Goal: Task Accomplishment & Management: Manage account settings

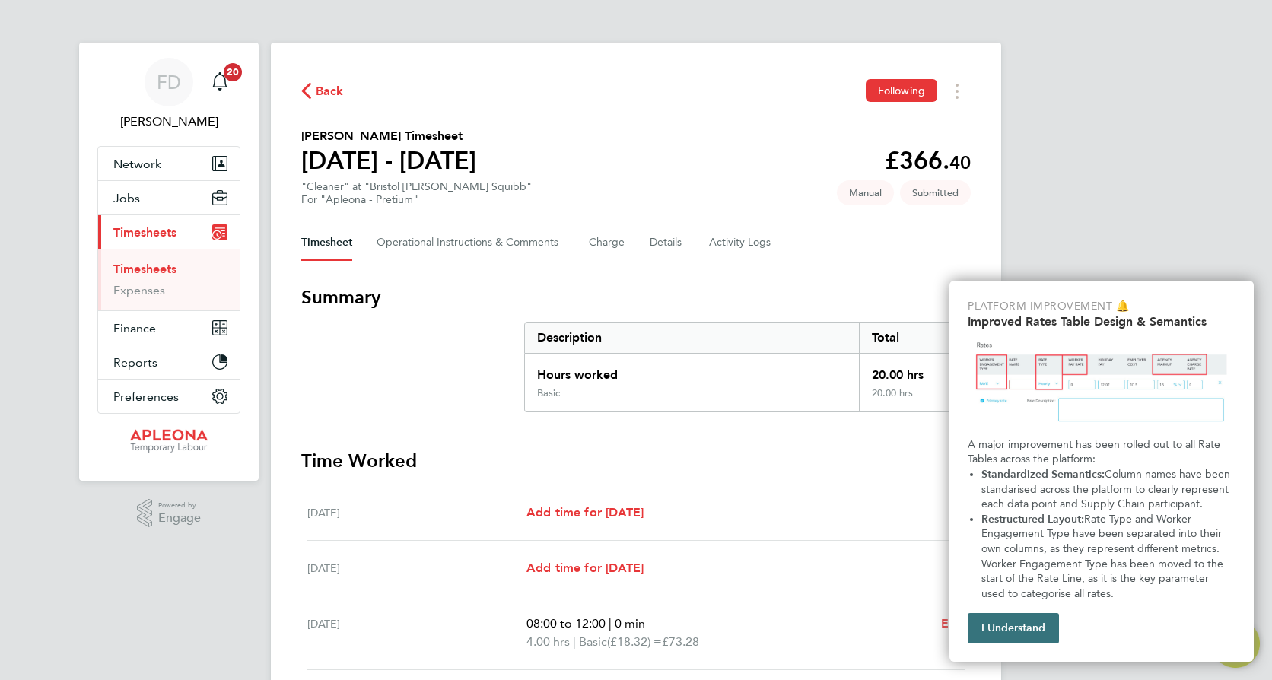
click at [1029, 631] on button "I Understand" at bounding box center [1013, 628] width 91 height 30
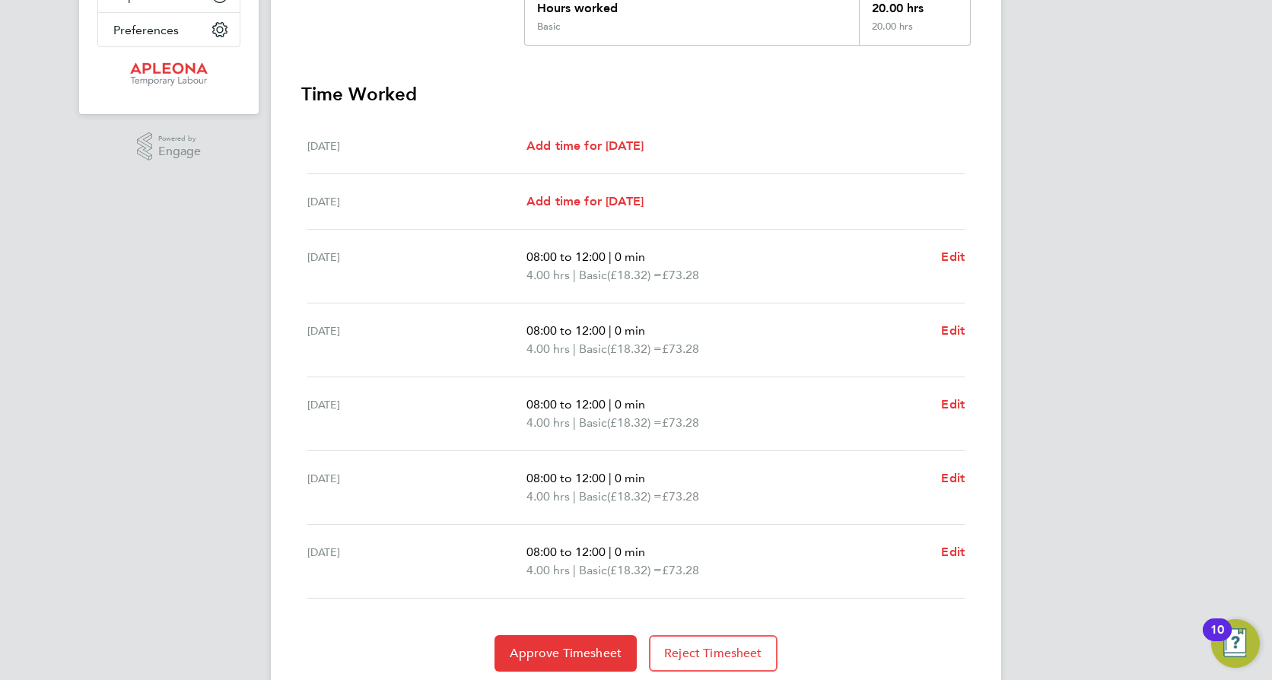
scroll to position [419, 0]
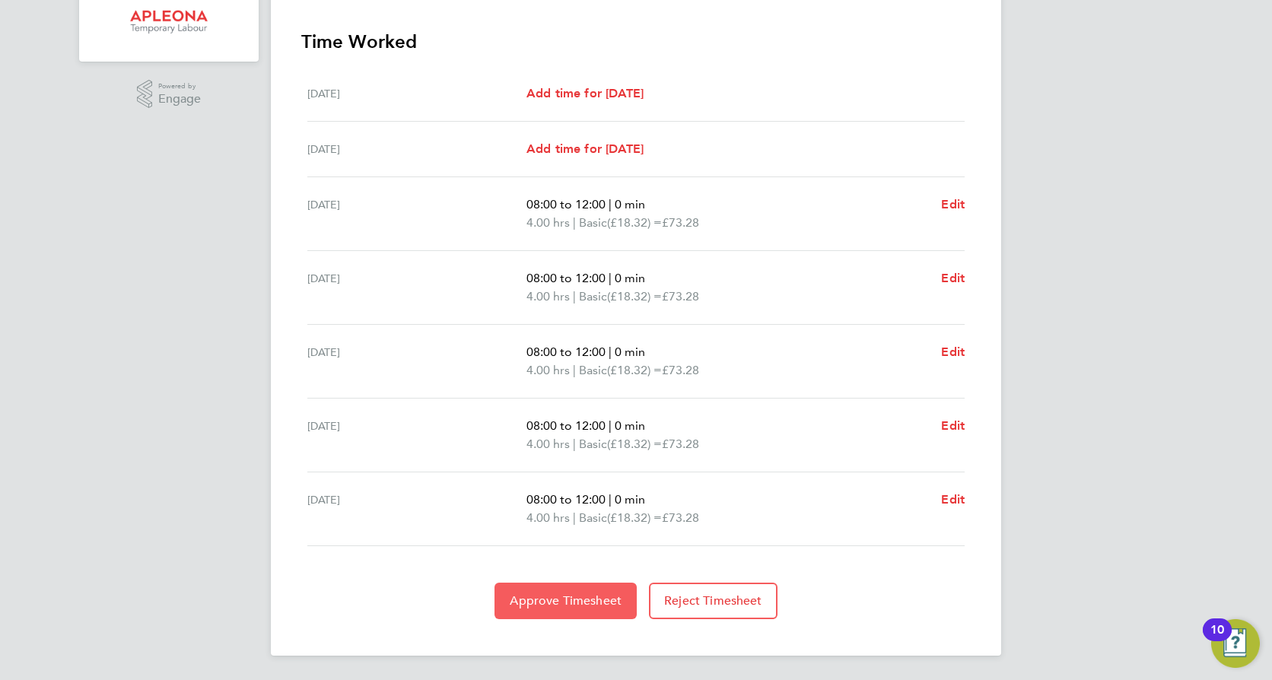
click at [577, 599] on span "Approve Timesheet" at bounding box center [566, 600] width 112 height 15
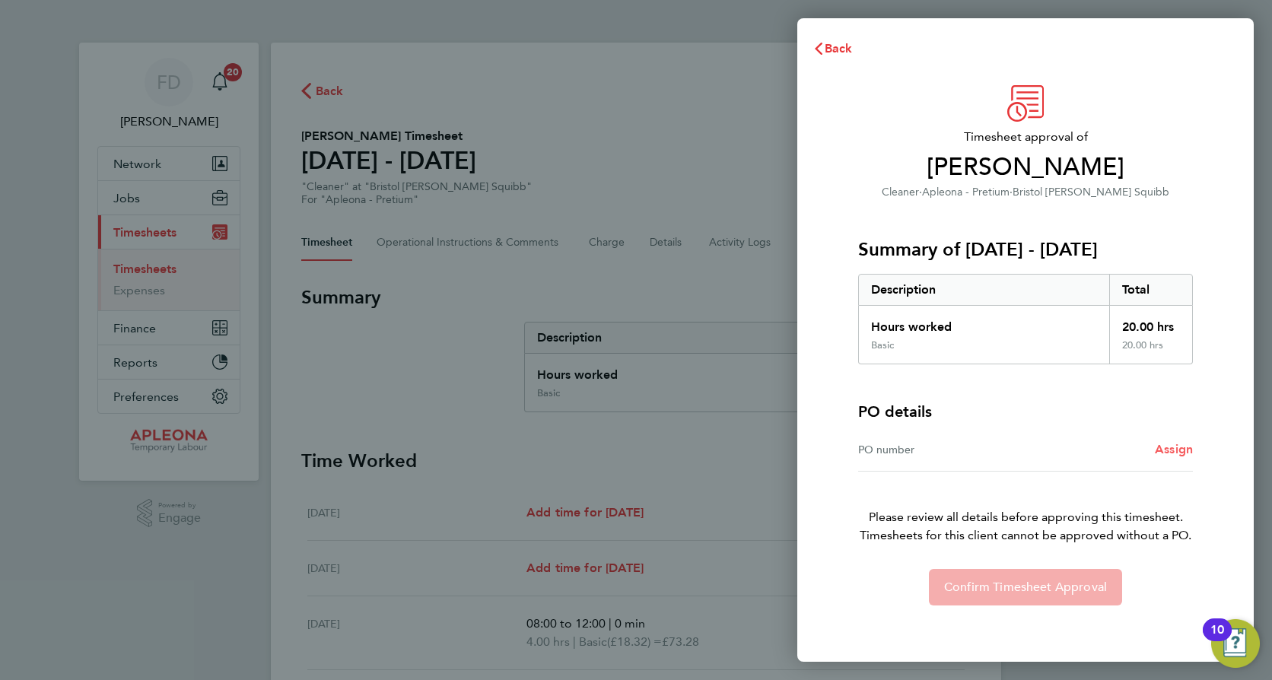
click at [1178, 450] on span "Assign" at bounding box center [1174, 449] width 38 height 14
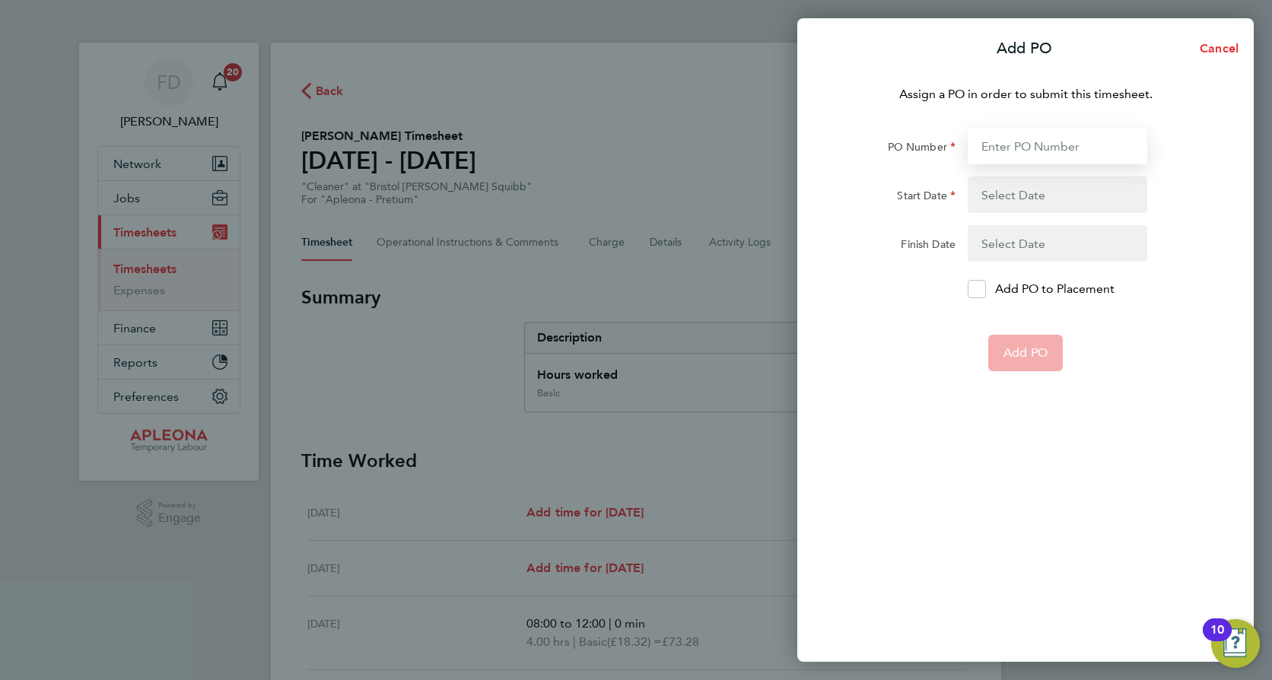
click at [1022, 148] on input "PO Number" at bounding box center [1058, 146] width 180 height 37
click at [1012, 149] on input "PO" at bounding box center [1058, 146] width 180 height 37
type input "PO2523705"
click at [1049, 190] on button "button" at bounding box center [1058, 195] width 180 height 37
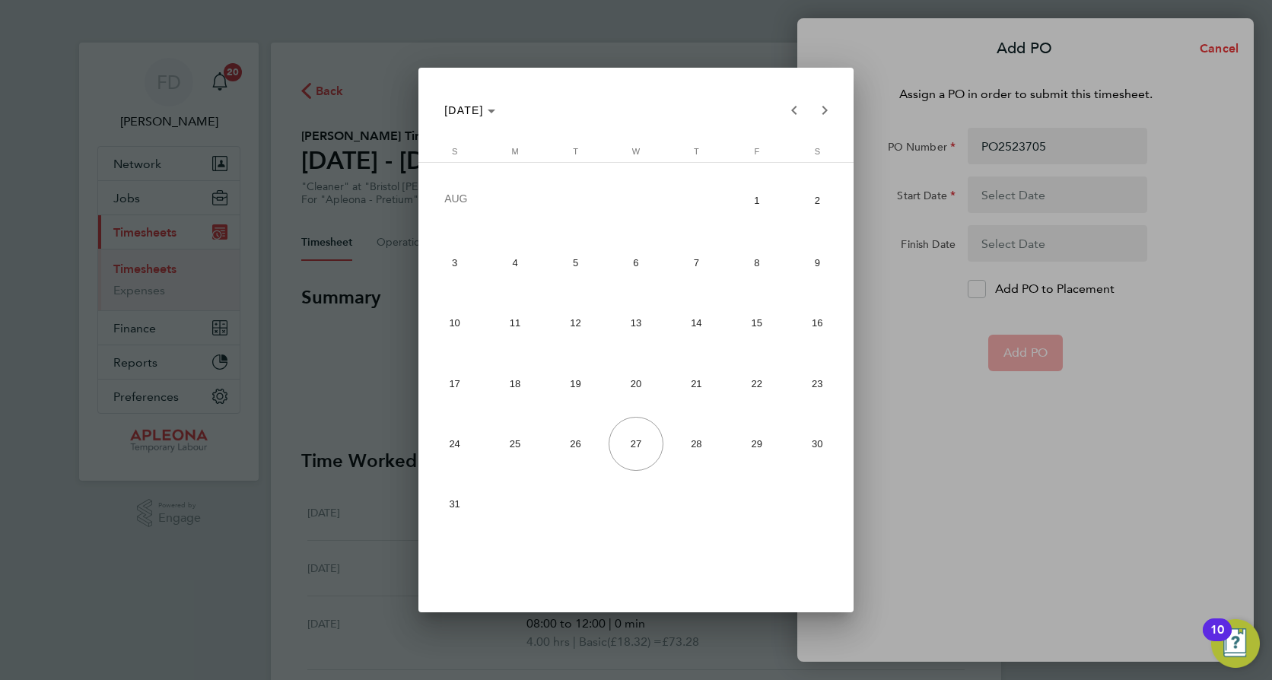
click at [807, 323] on span "16" at bounding box center [818, 323] width 55 height 54
type input "[DATE]"
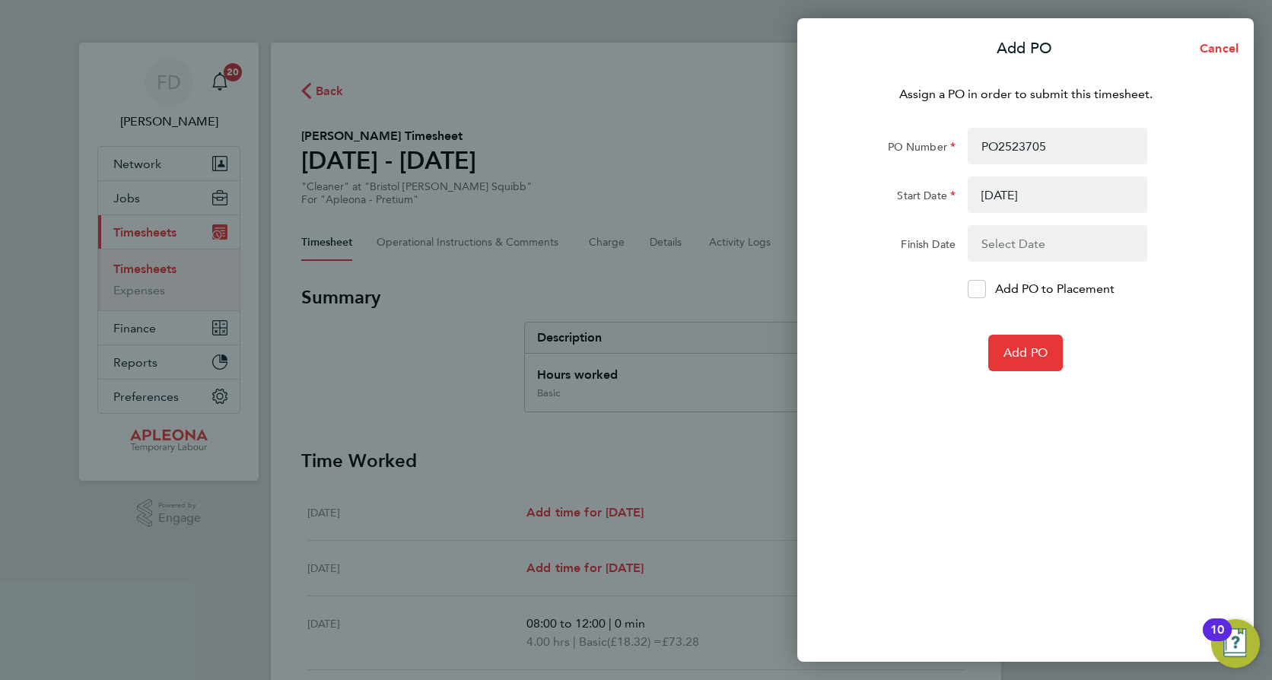
click at [1046, 240] on button "button" at bounding box center [1058, 243] width 180 height 37
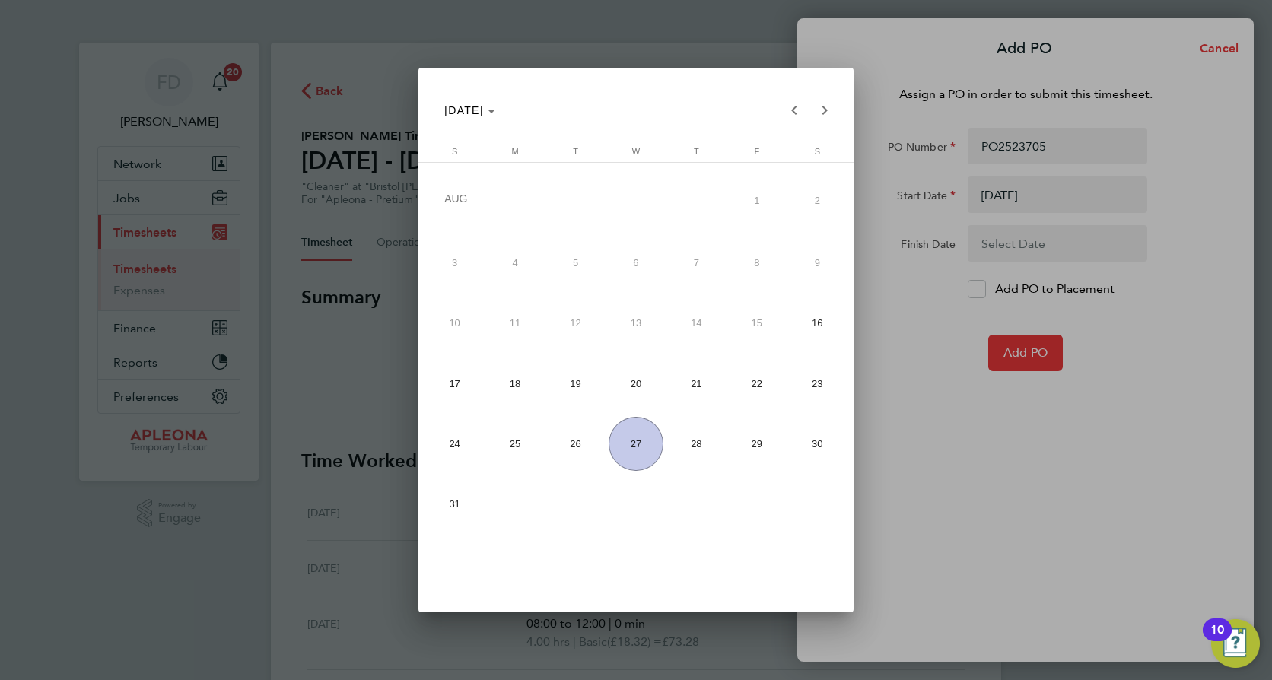
click at [744, 374] on span "22" at bounding box center [757, 383] width 54 height 54
type input "[DATE]"
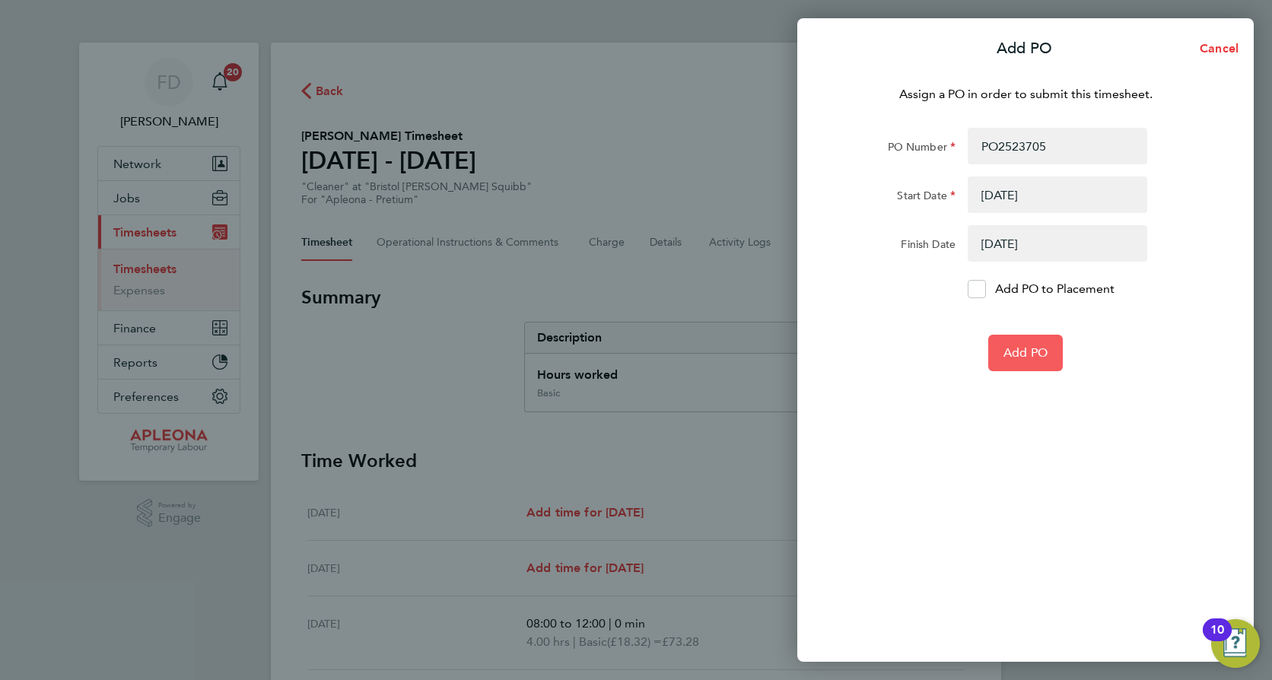
click at [1019, 348] on span "Add PO" at bounding box center [1026, 352] width 44 height 15
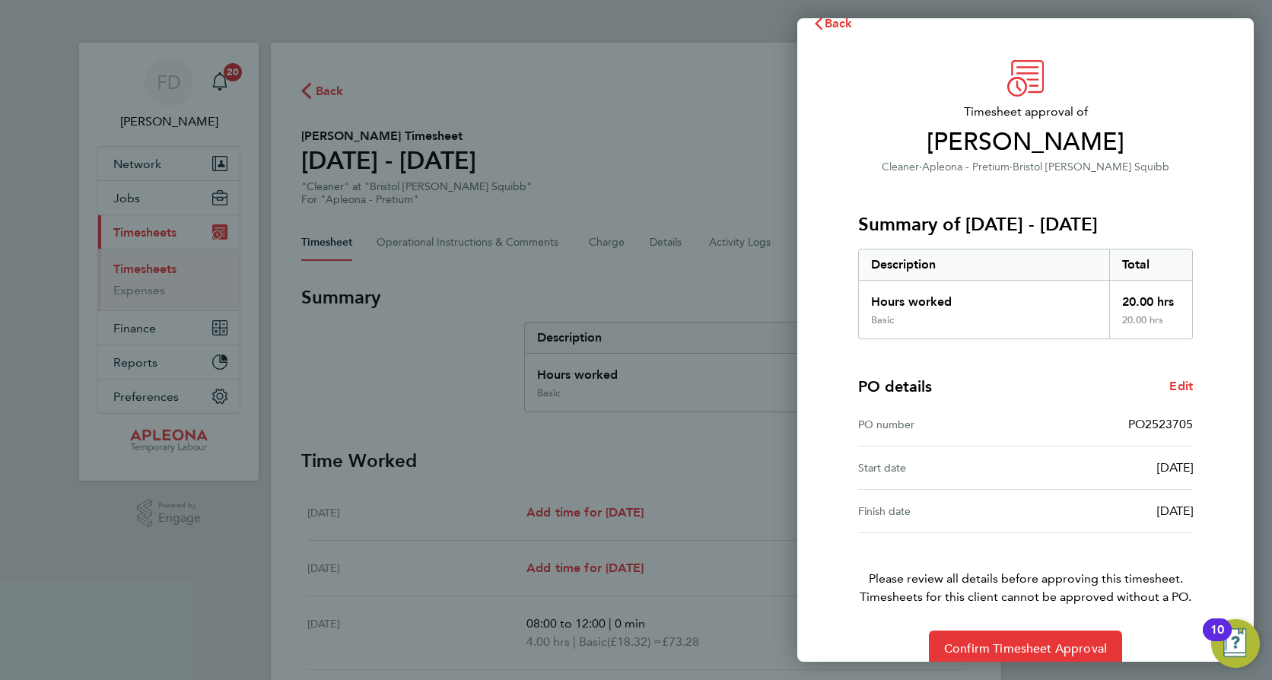
scroll to position [49, 0]
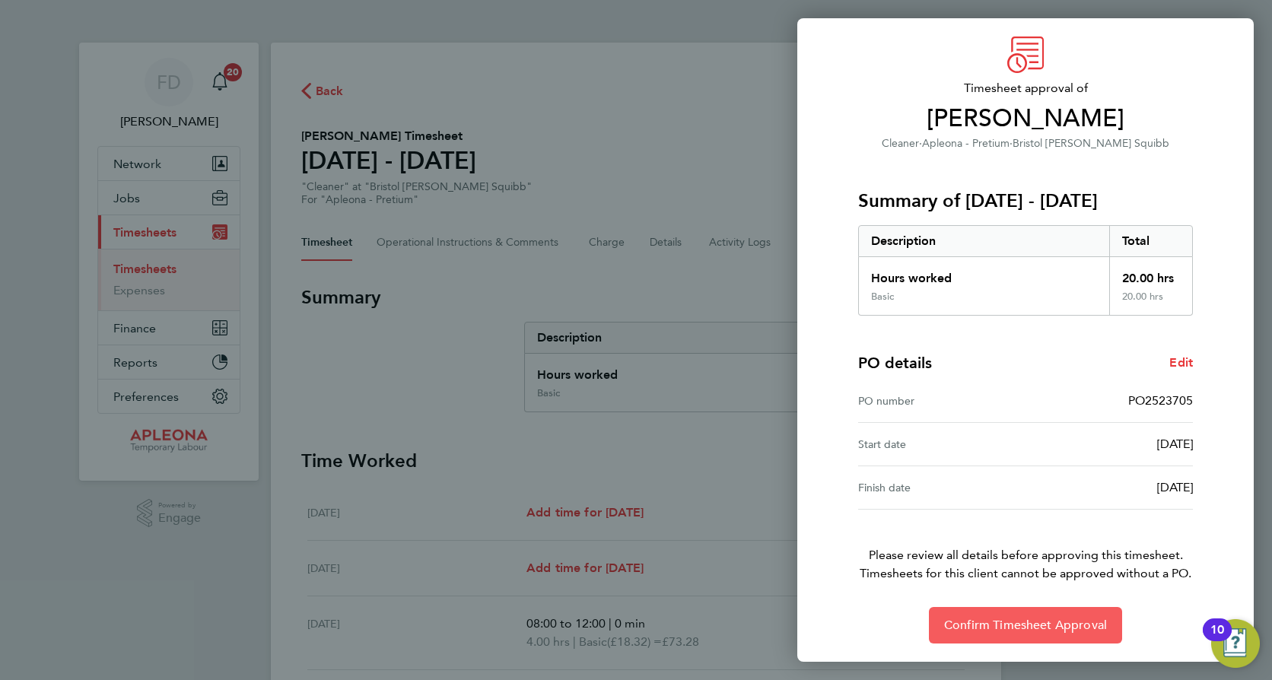
click at [1011, 630] on span "Confirm Timesheet Approval" at bounding box center [1025, 625] width 163 height 15
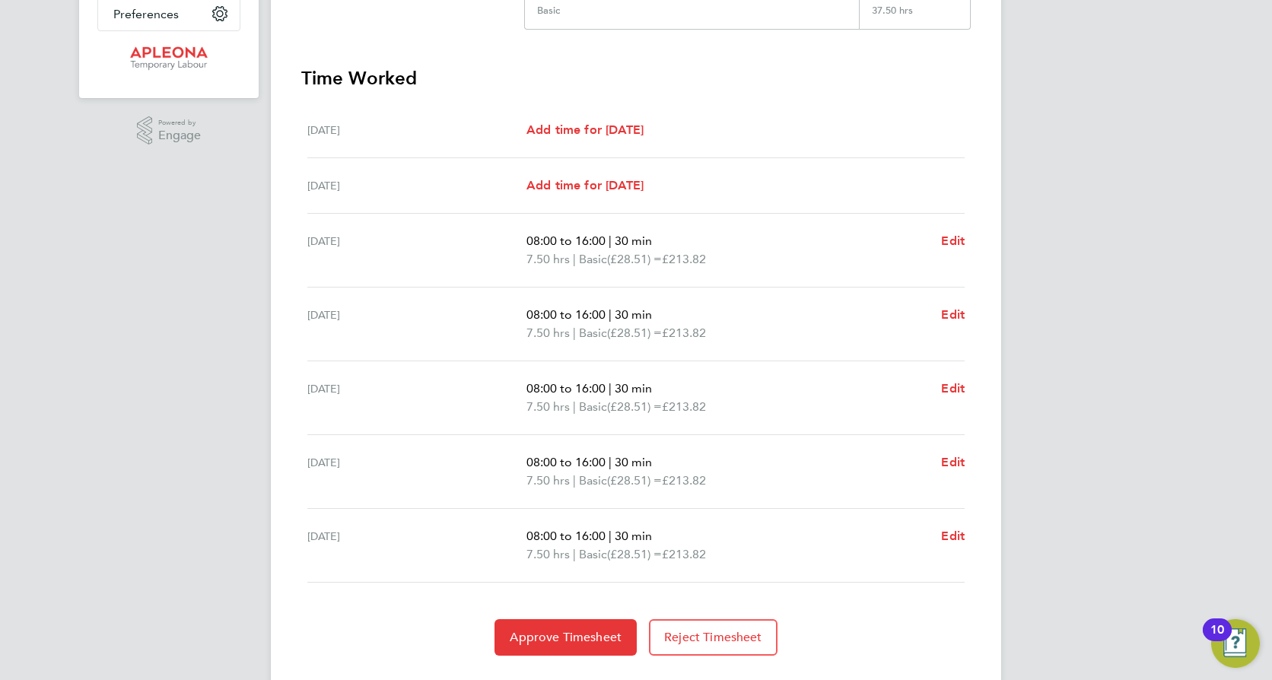
scroll to position [419, 0]
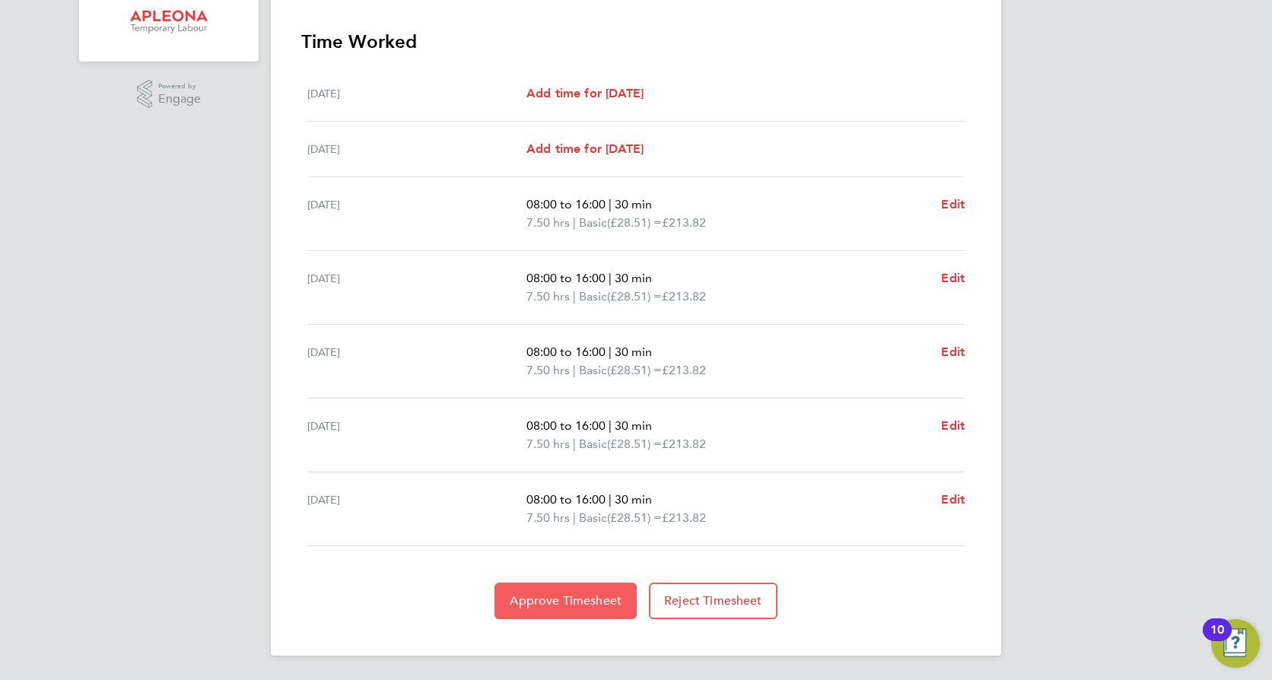
click at [565, 602] on span "Approve Timesheet" at bounding box center [566, 600] width 112 height 15
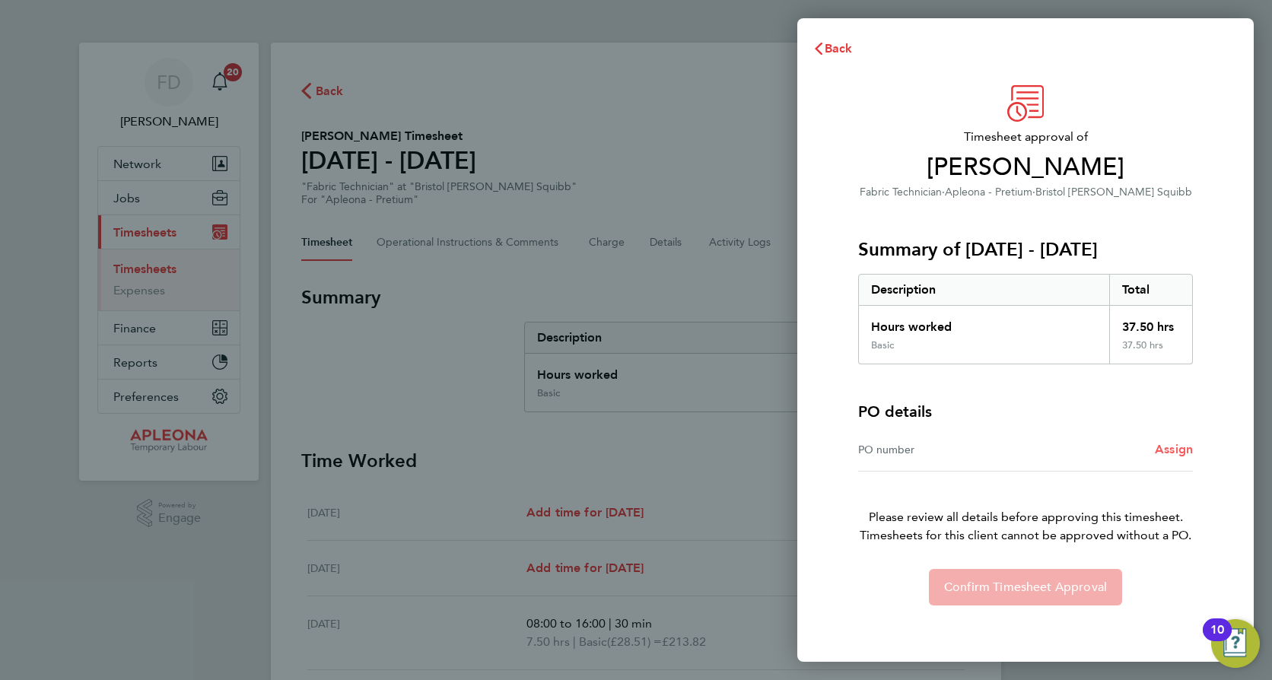
click at [1174, 448] on span "Assign" at bounding box center [1174, 449] width 38 height 14
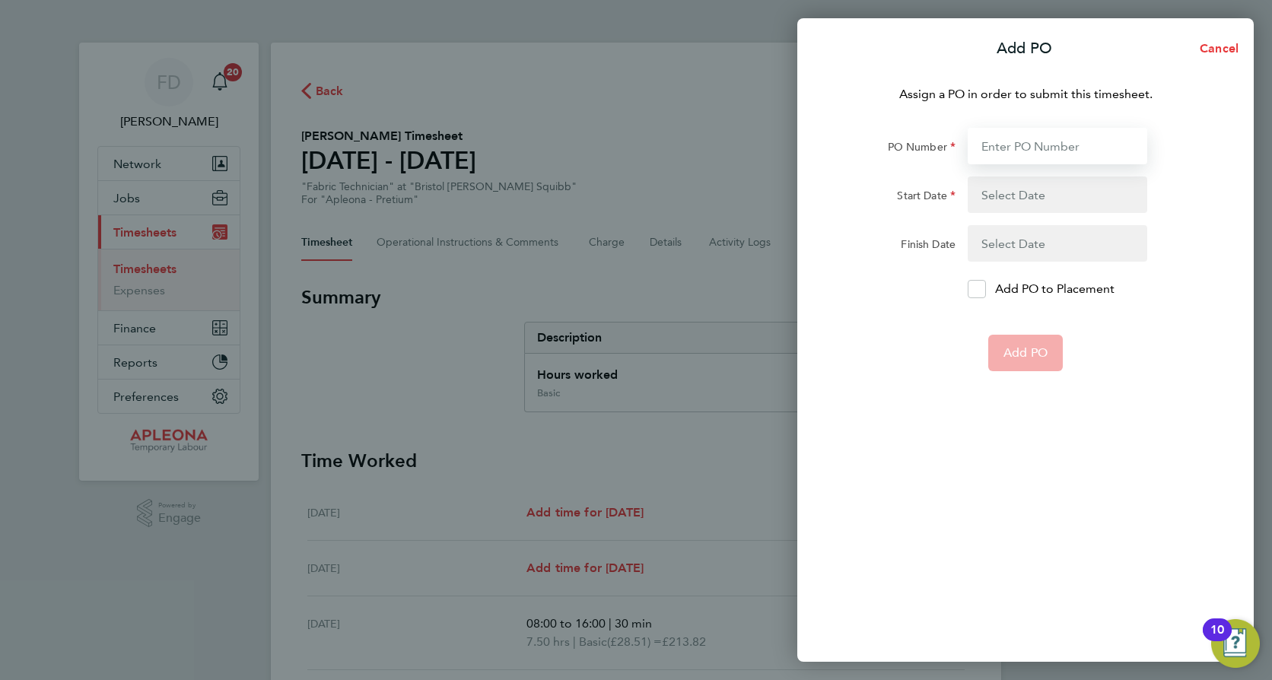
click at [1051, 149] on input "PO Number" at bounding box center [1058, 146] width 180 height 37
type input "PO2523708"
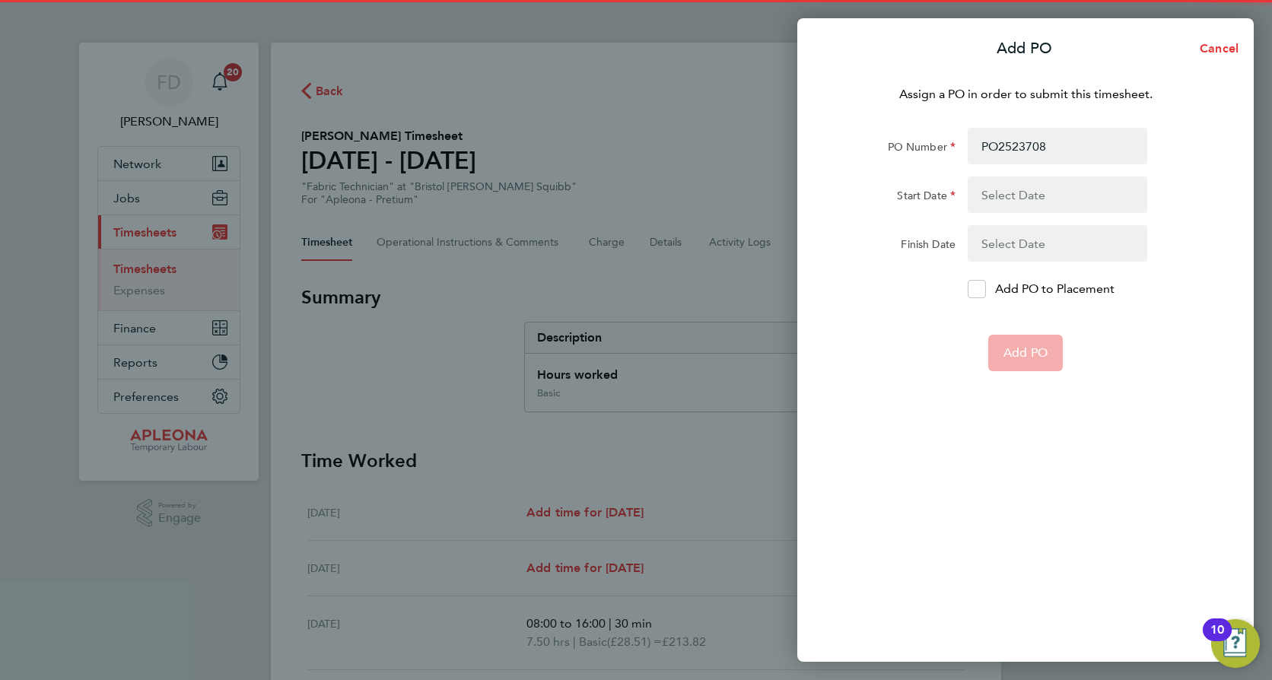
click at [1063, 190] on button "button" at bounding box center [1058, 195] width 180 height 37
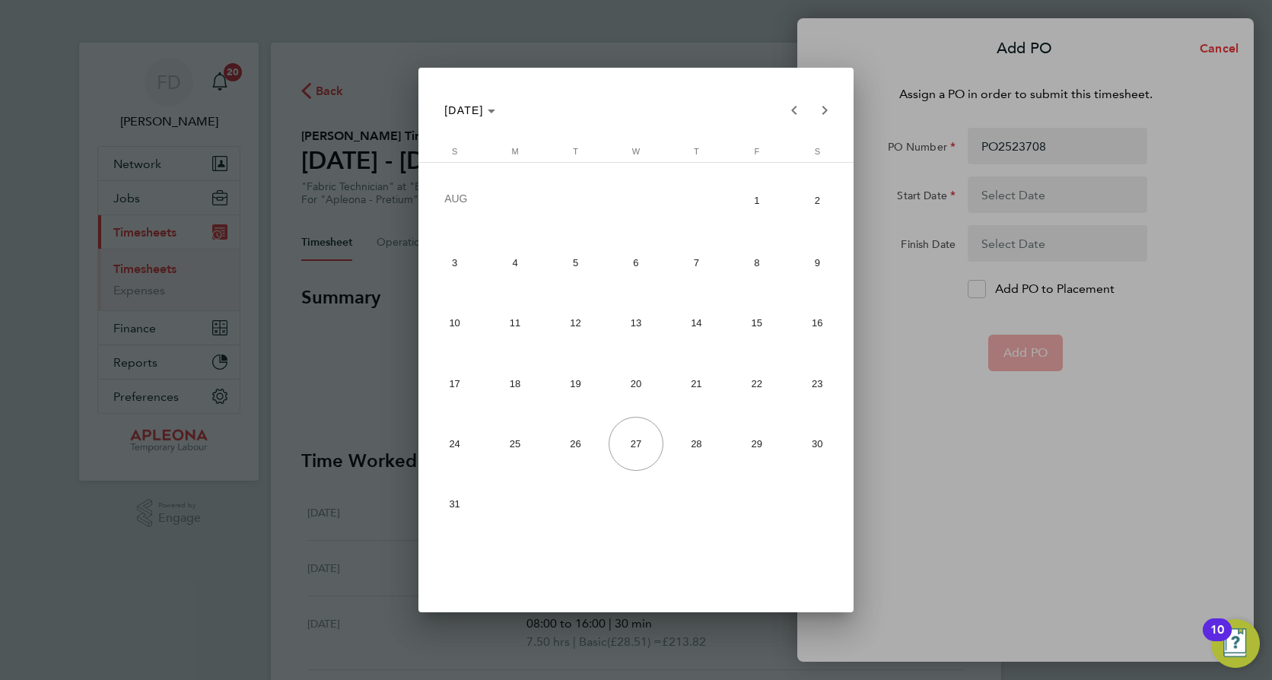
click at [826, 322] on span "16" at bounding box center [818, 323] width 55 height 54
type input "[DATE]"
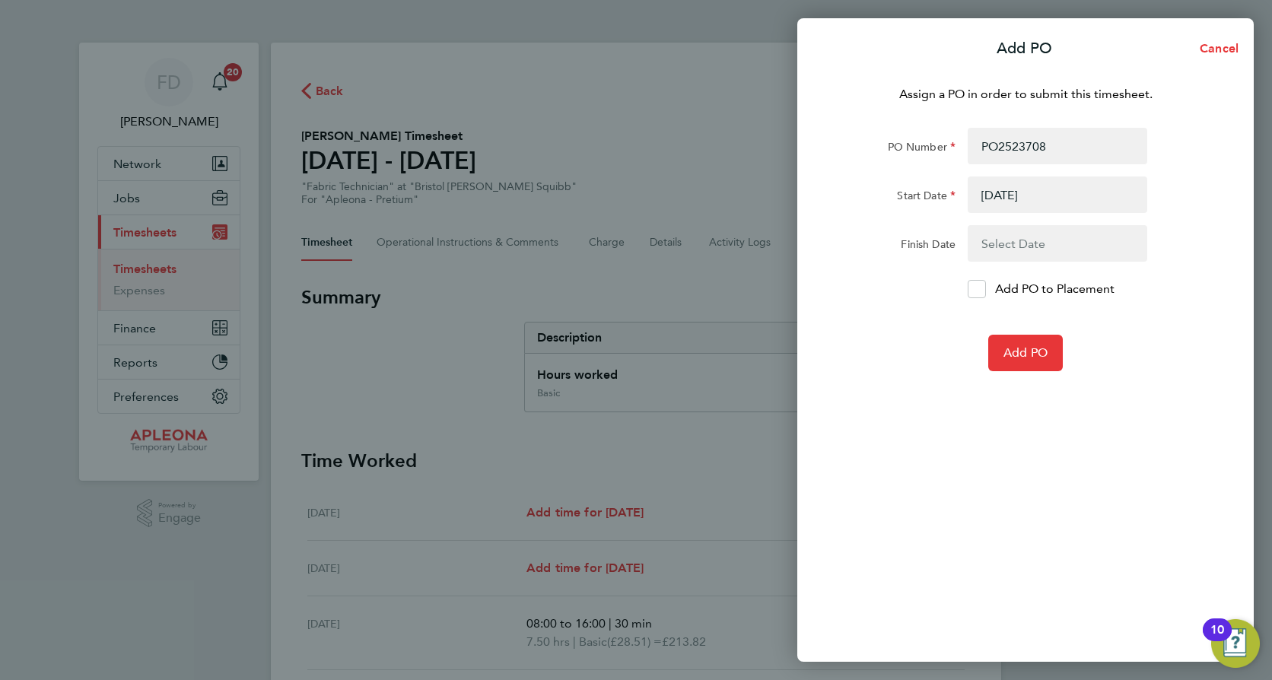
click at [1020, 244] on button "button" at bounding box center [1058, 243] width 180 height 37
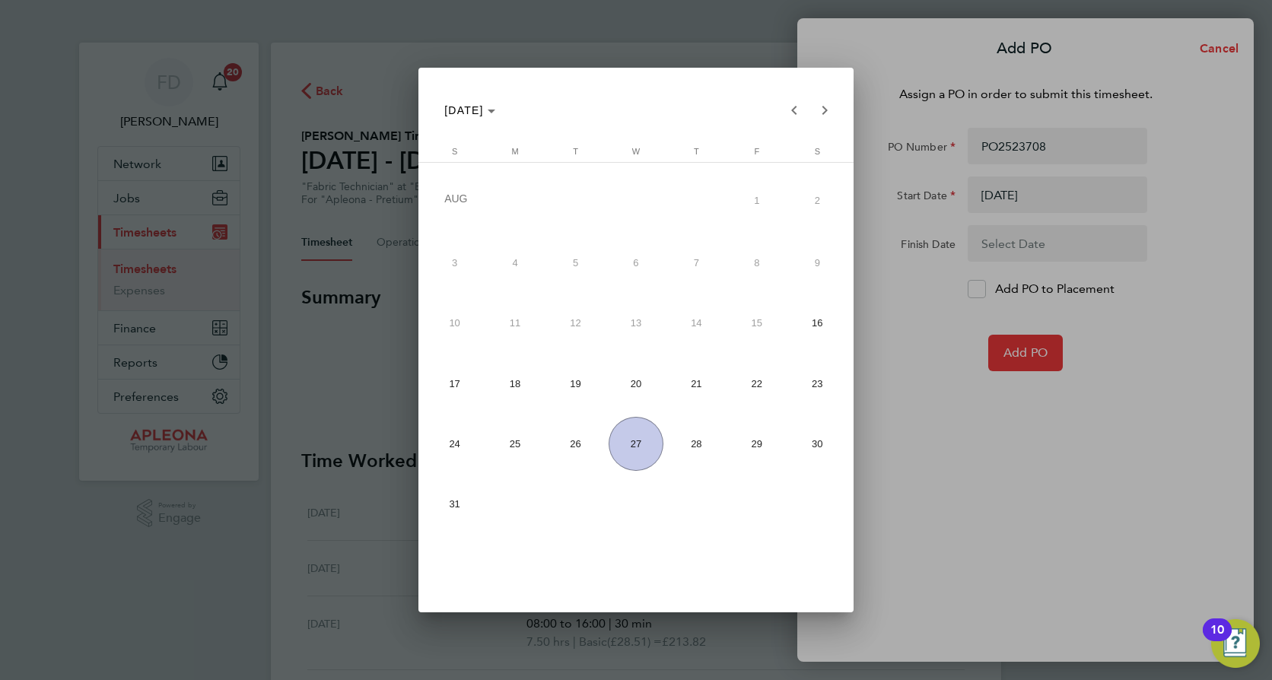
click at [765, 377] on span "22" at bounding box center [757, 383] width 54 height 54
type input "[DATE]"
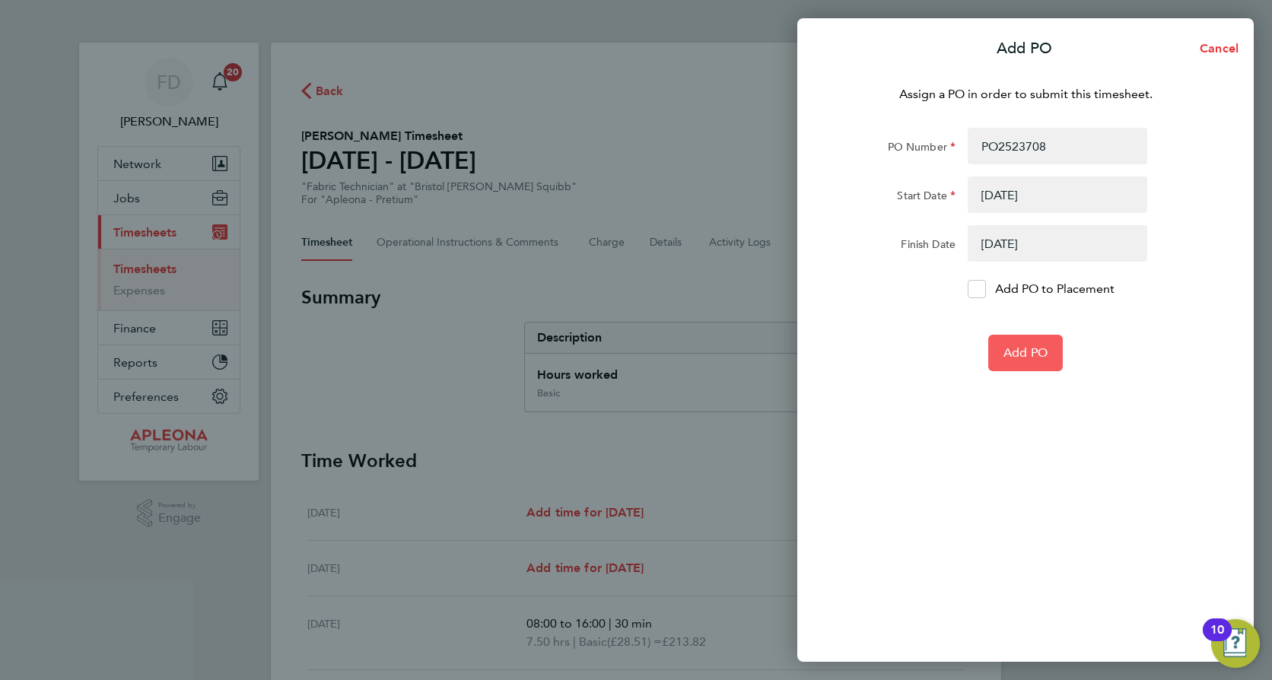
click at [1047, 348] on span "Add PO" at bounding box center [1026, 352] width 44 height 15
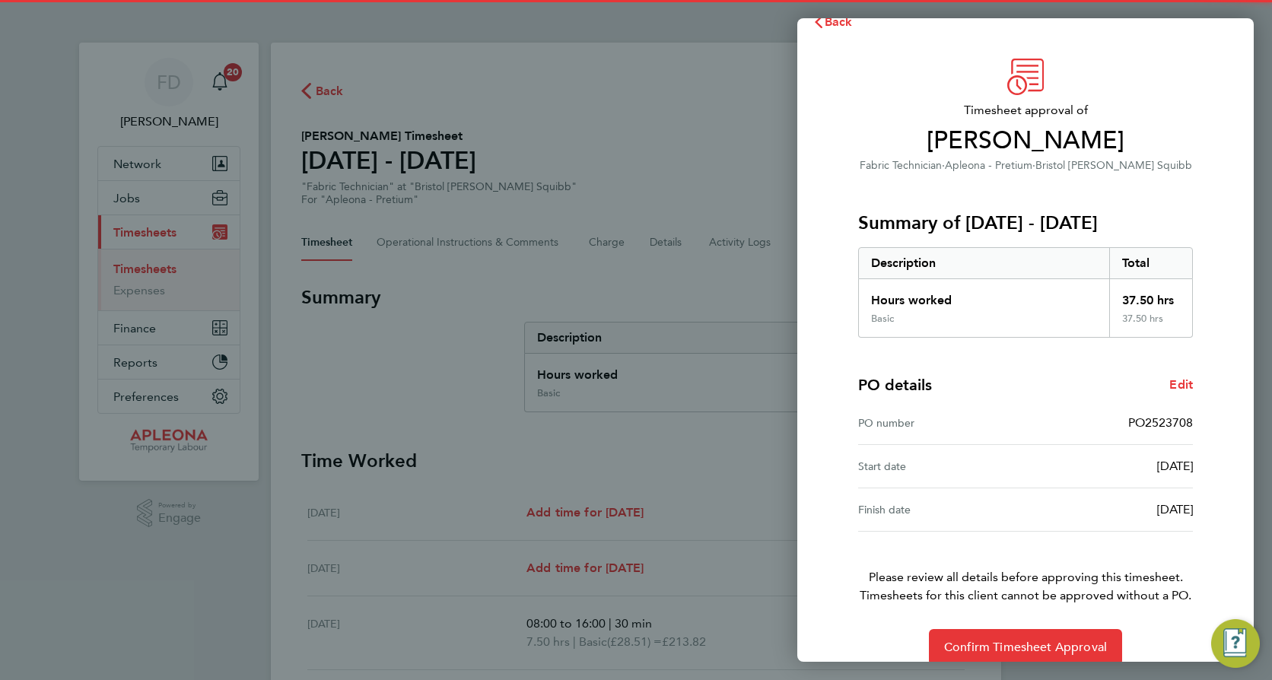
scroll to position [49, 0]
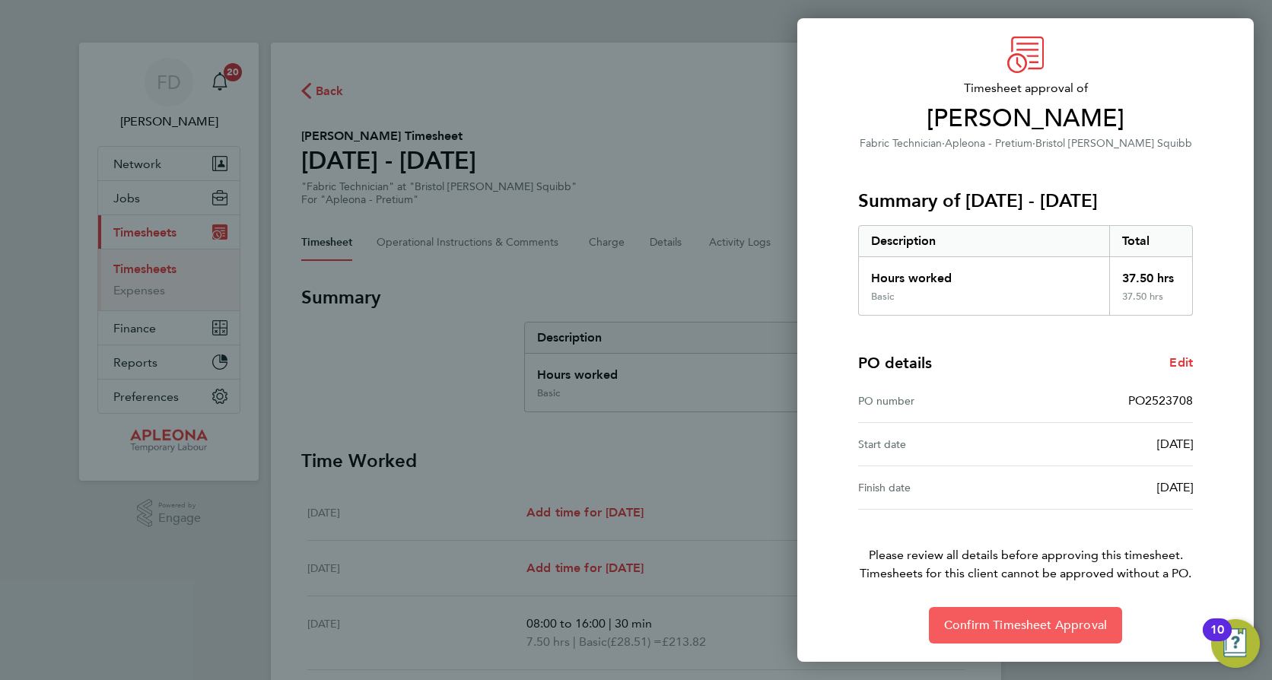
click at [1010, 625] on span "Confirm Timesheet Approval" at bounding box center [1025, 625] width 163 height 15
